Goal: Subscribe to service/newsletter

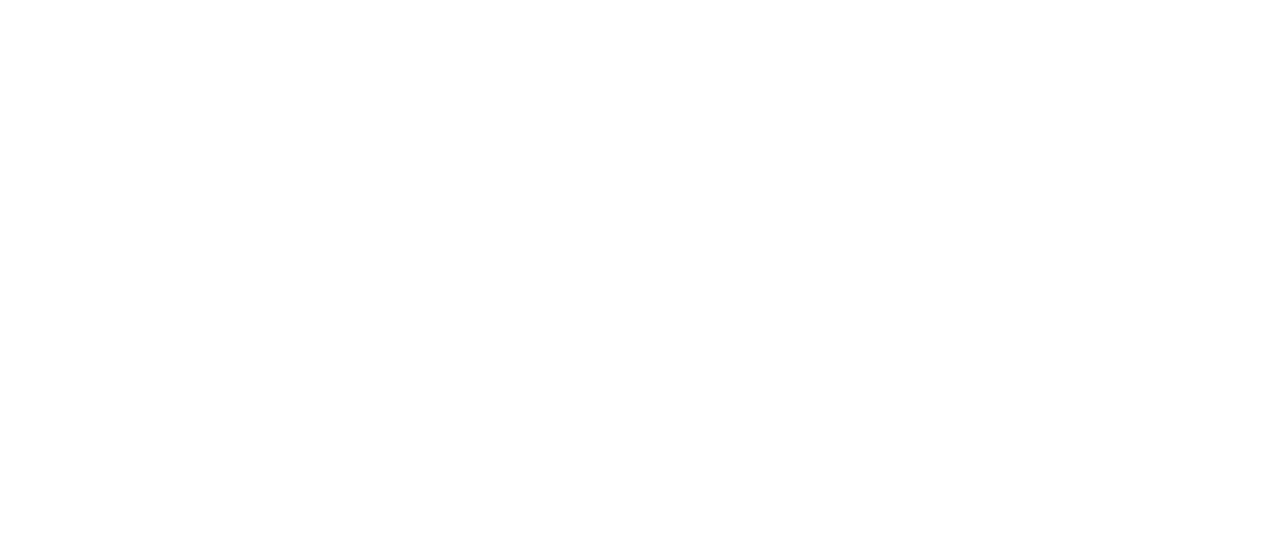
scroll to position [1123, 0]
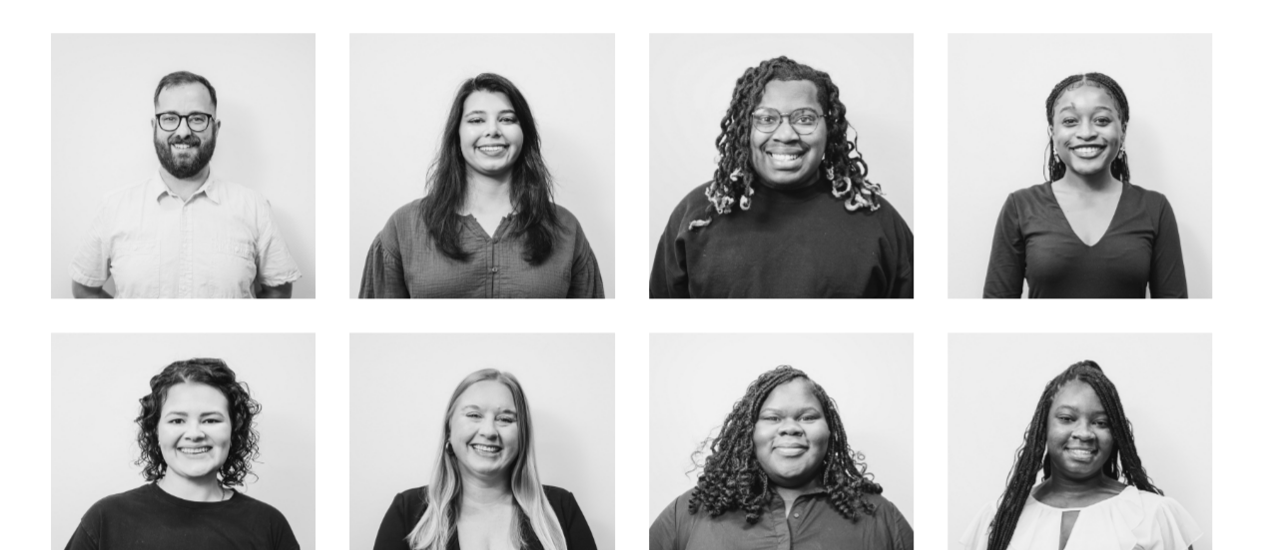
click at [226, 207] on link "about me" at bounding box center [183, 207] width 159 height 53
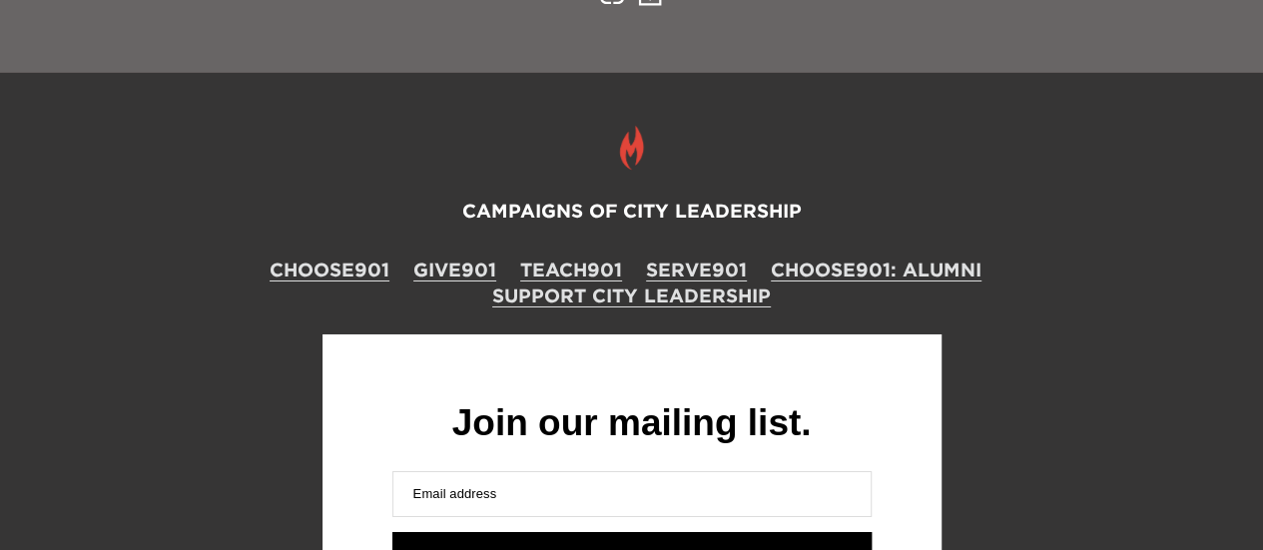
scroll to position [3492, 0]
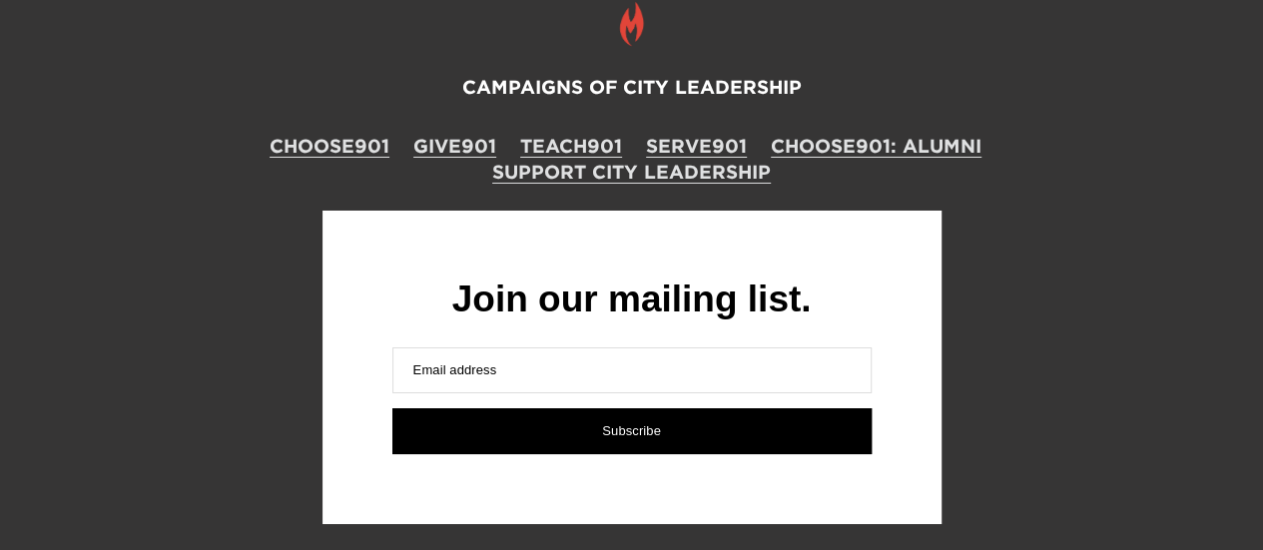
click at [471, 362] on span "l address" at bounding box center [470, 369] width 54 height 15
click at [471, 347] on input "Emai G l address" at bounding box center [631, 370] width 479 height 46
type input "[EMAIL_ADDRESS][DOMAIN_NAME]"
click at [633, 423] on span "Subscribe" at bounding box center [631, 430] width 59 height 15
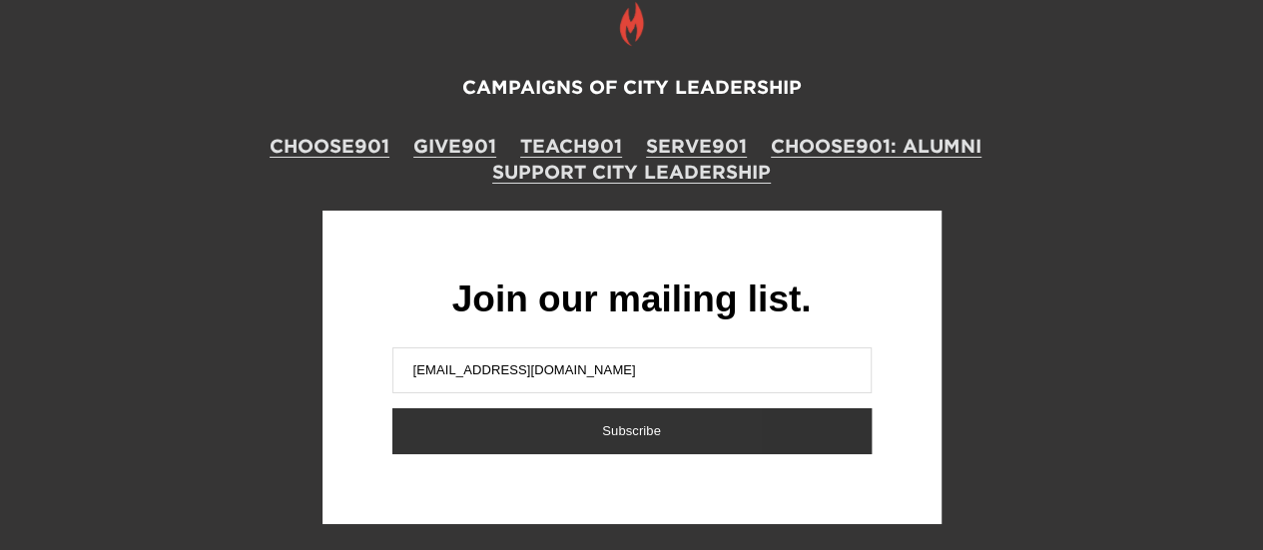
scroll to position [3410, 0]
